Goal: Information Seeking & Learning: Learn about a topic

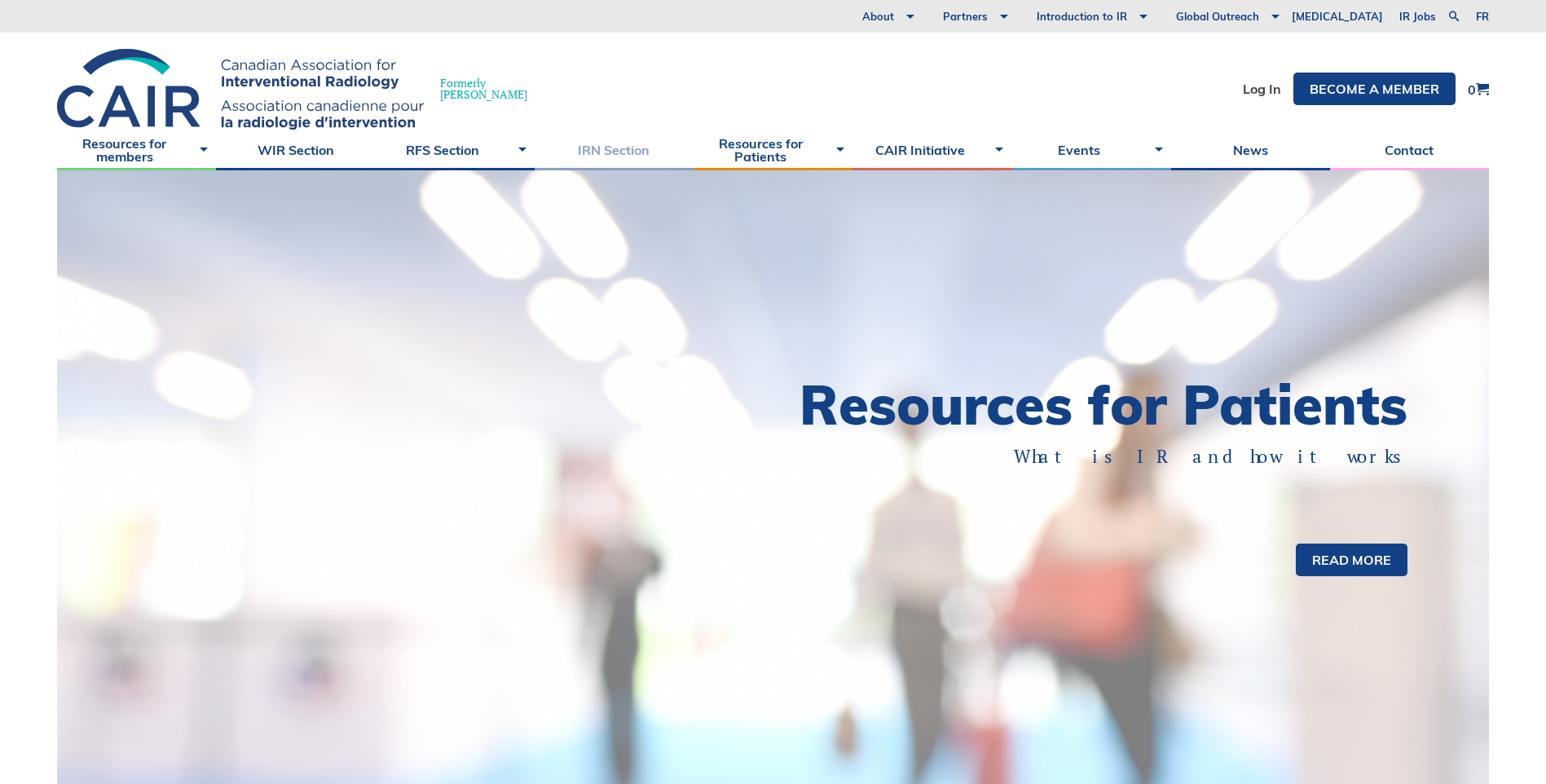
click at [621, 153] on link "IRN Section" at bounding box center [613, 149] width 159 height 40
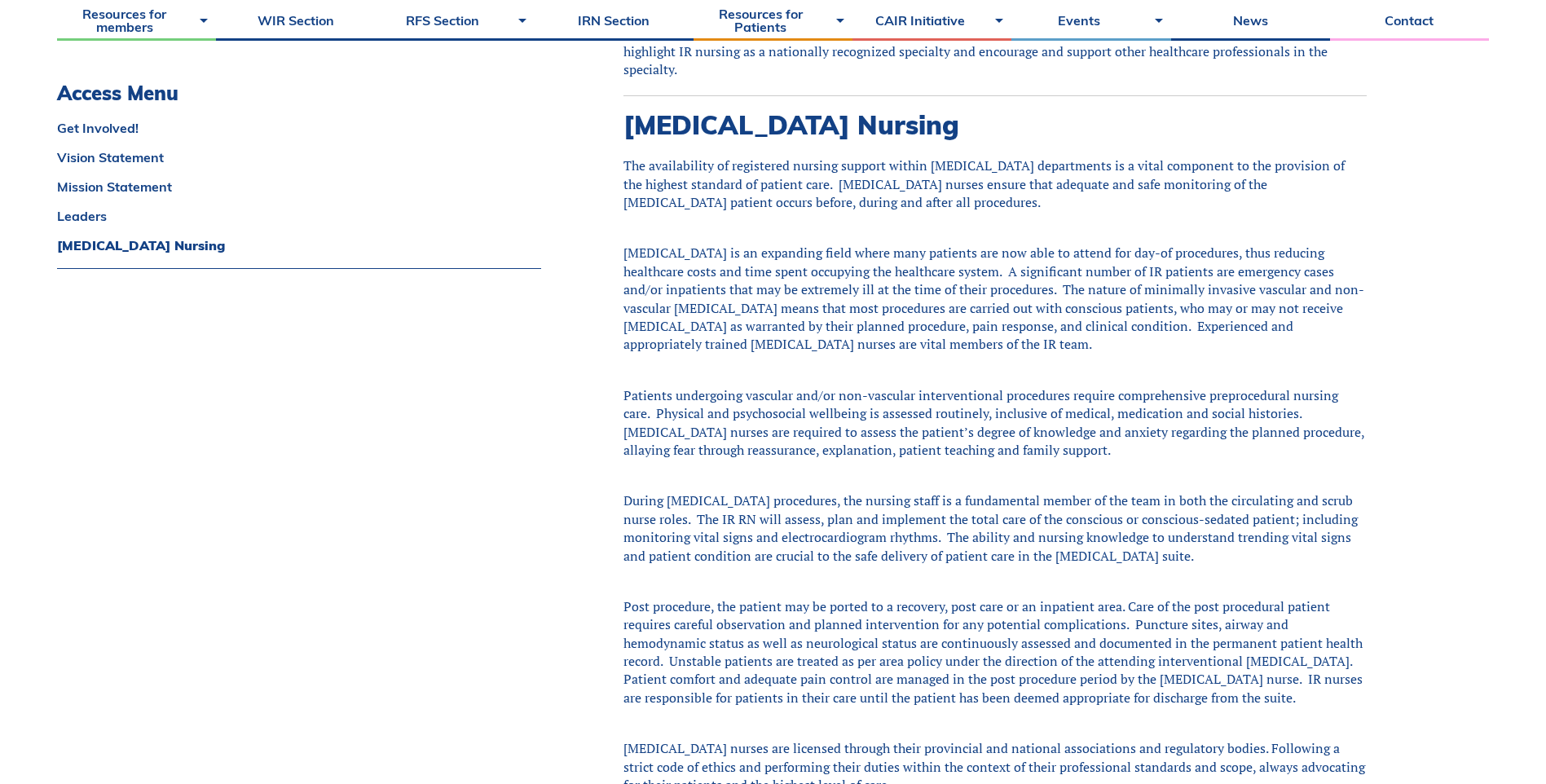
scroll to position [1956, 0]
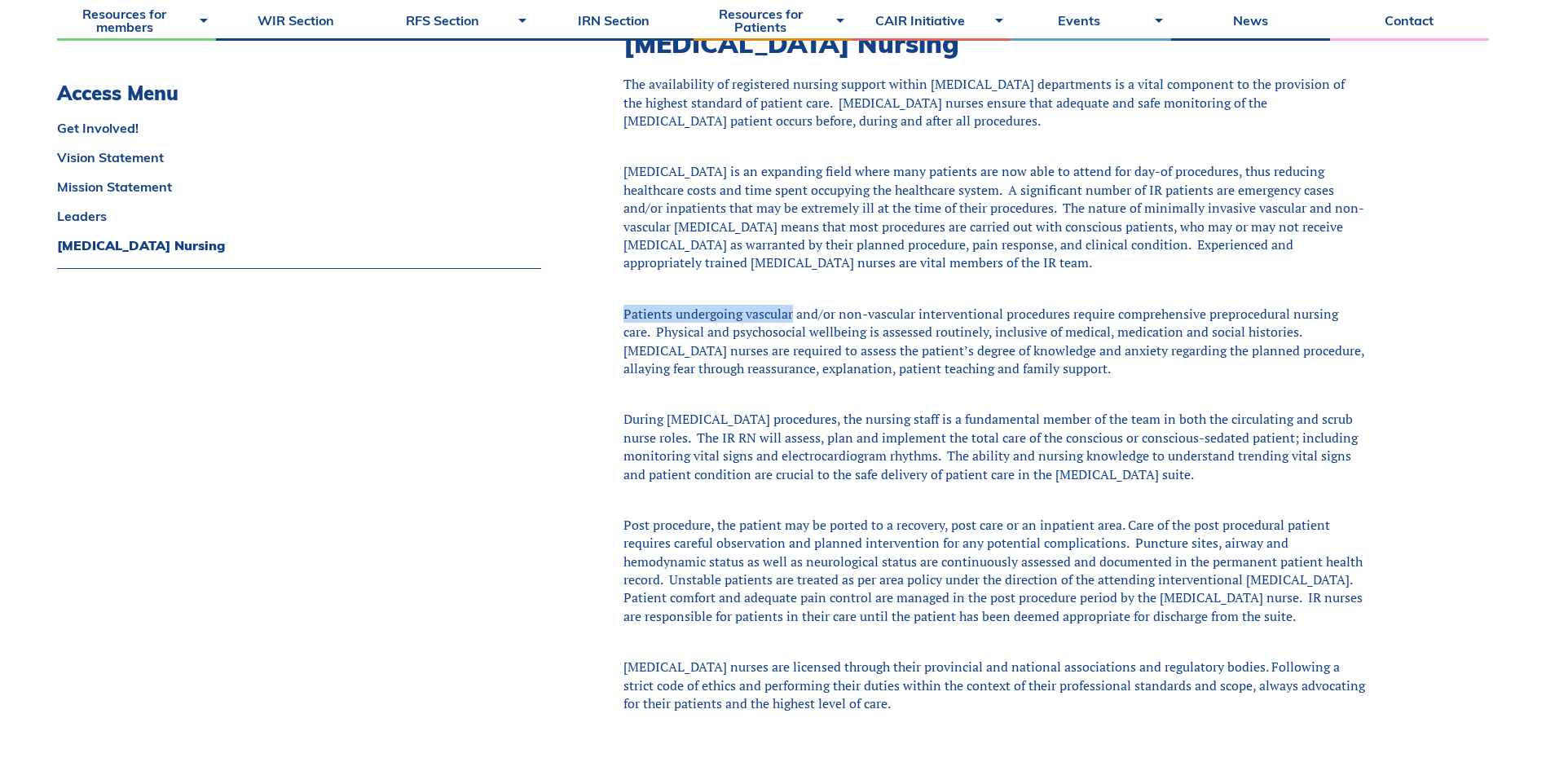
drag, startPoint x: 620, startPoint y: 238, endPoint x: 794, endPoint y: 243, distance: 174.1
click at [794, 305] on div "Patients undergoing vascular and/or non-vascular interventional procedures requ…" at bounding box center [995, 342] width 743 height 73
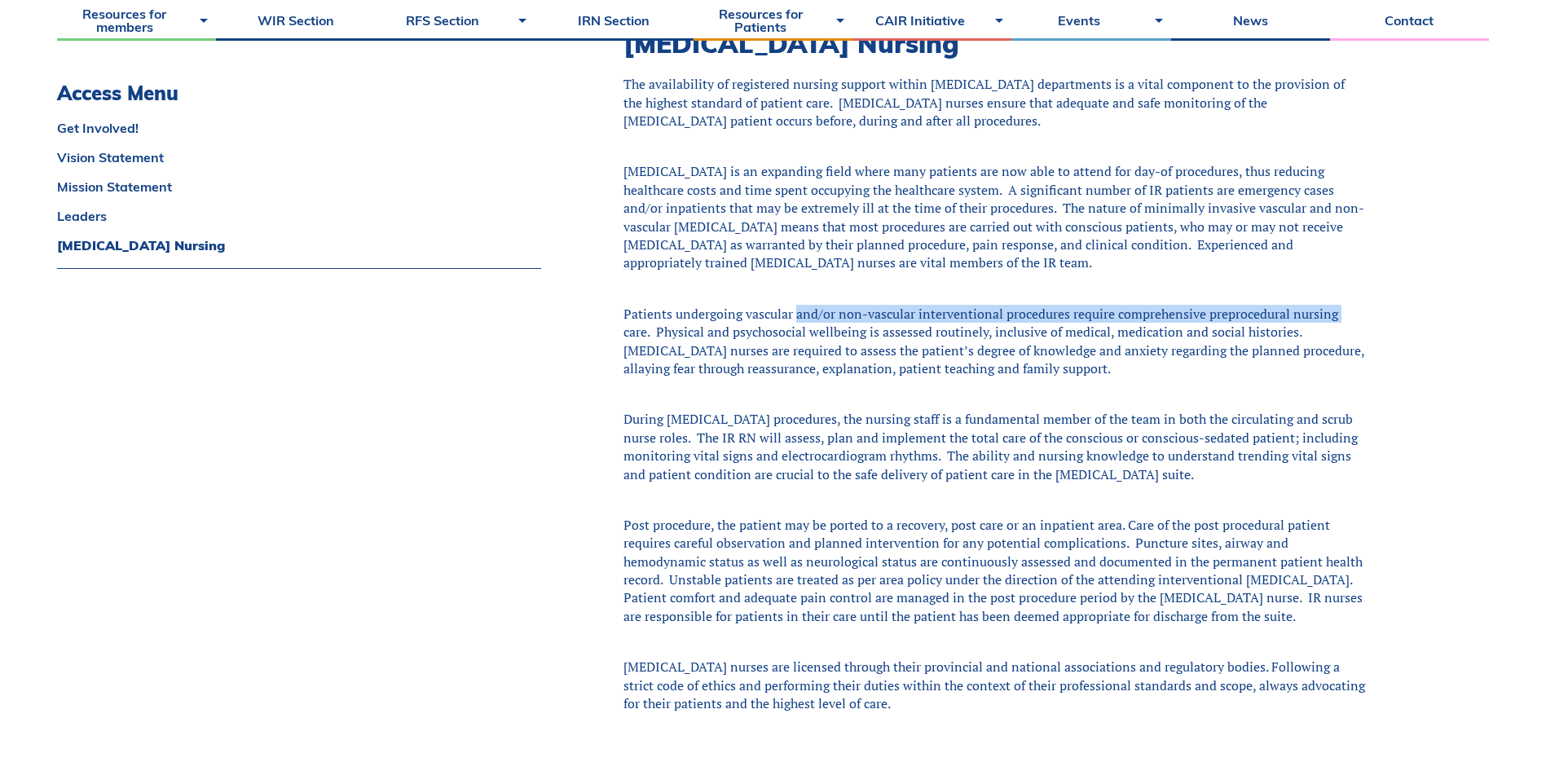
drag, startPoint x: 795, startPoint y: 241, endPoint x: 613, endPoint y: 256, distance: 182.6
drag, startPoint x: 613, startPoint y: 256, endPoint x: 622, endPoint y: 230, distance: 27.5
click at [624, 305] on div "Patients undergoing vascular and/or non-vascular interventional procedures requ…" at bounding box center [995, 342] width 743 height 73
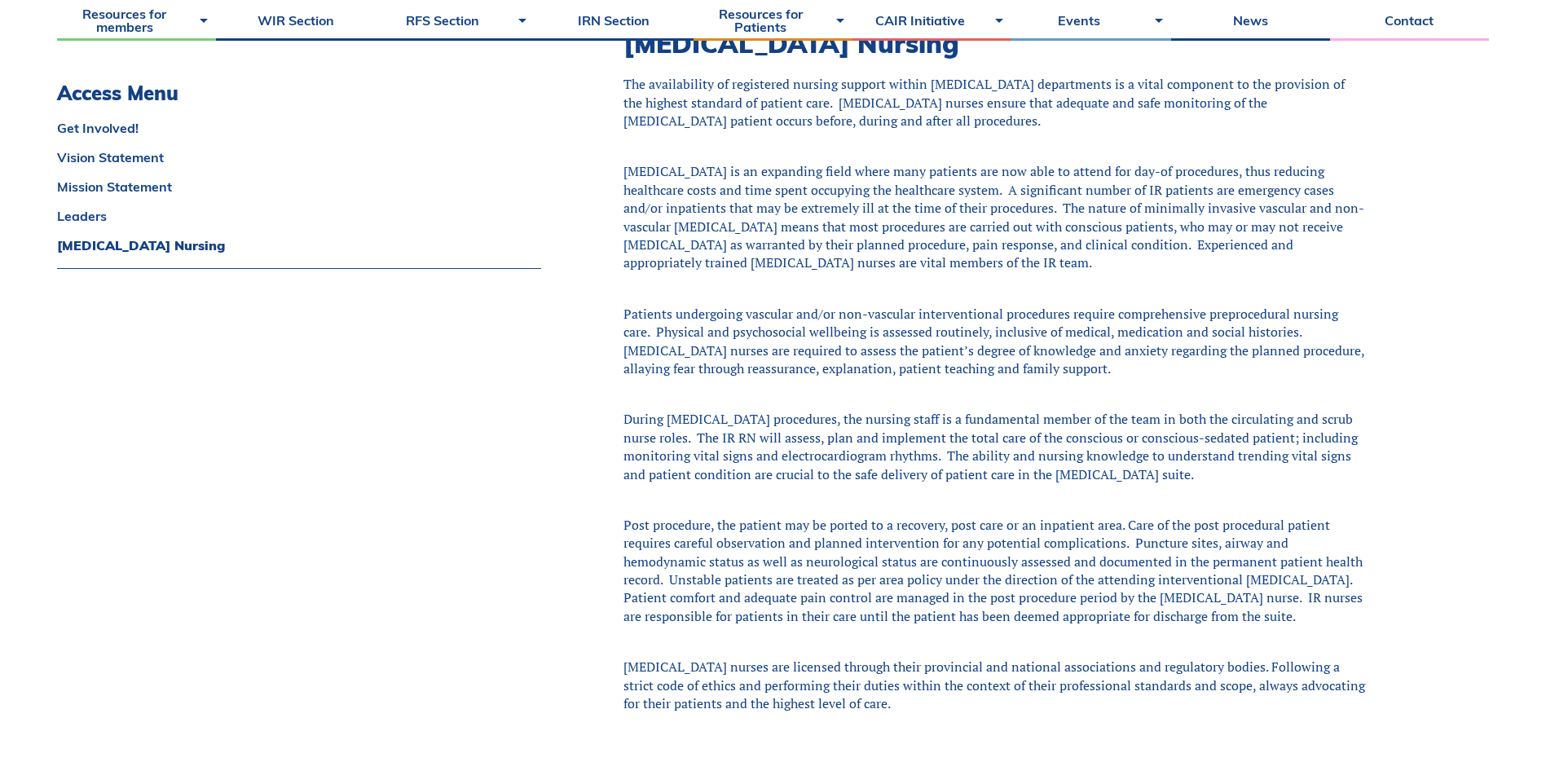
drag, startPoint x: 624, startPoint y: 240, endPoint x: 1158, endPoint y: 304, distance: 537.8
click at [1158, 305] on div "Patients undergoing vascular and/or non-vascular interventional procedures requ…" at bounding box center [995, 342] width 743 height 73
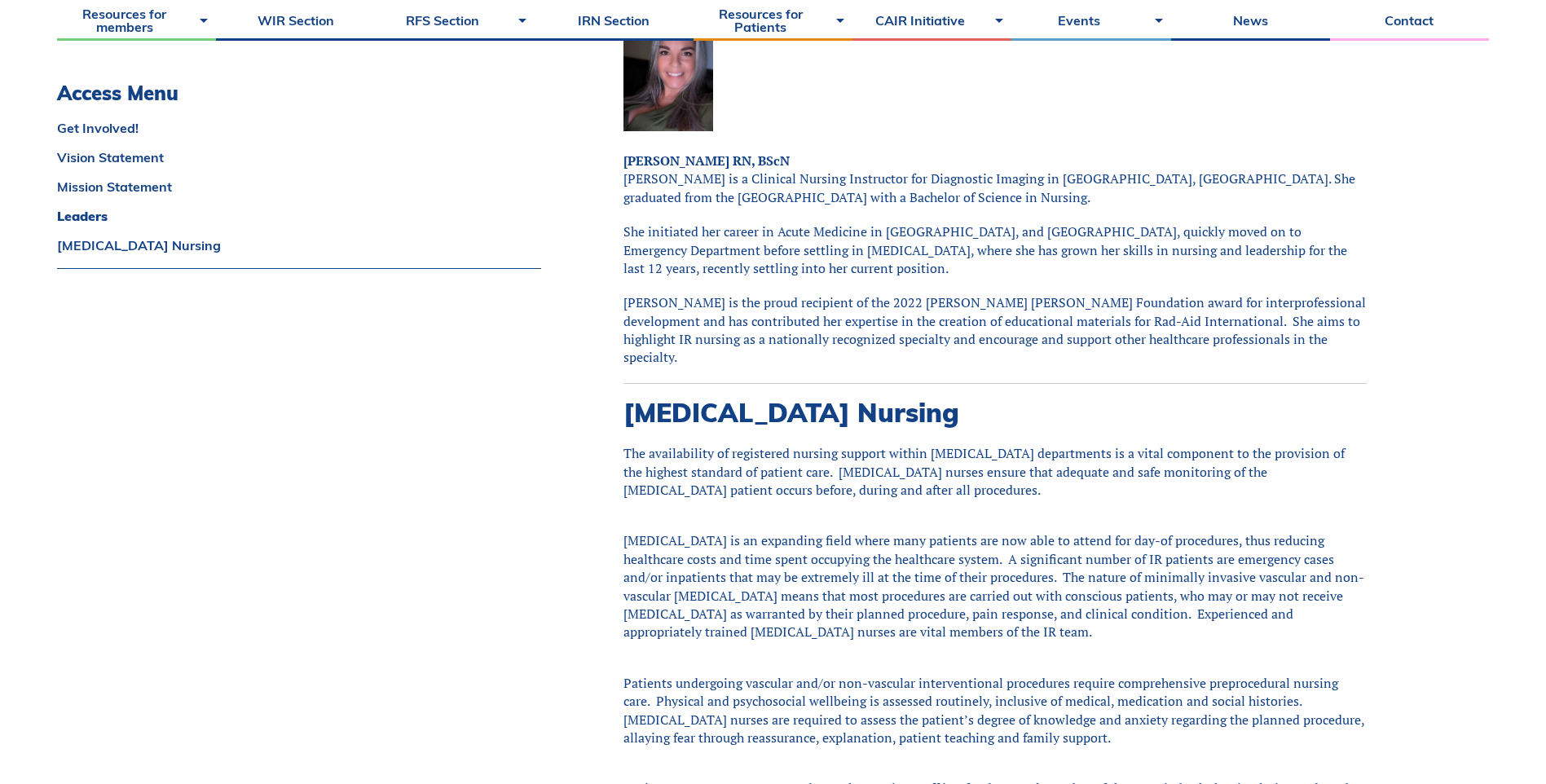
scroll to position [1467, 0]
